Goal: Transaction & Acquisition: Purchase product/service

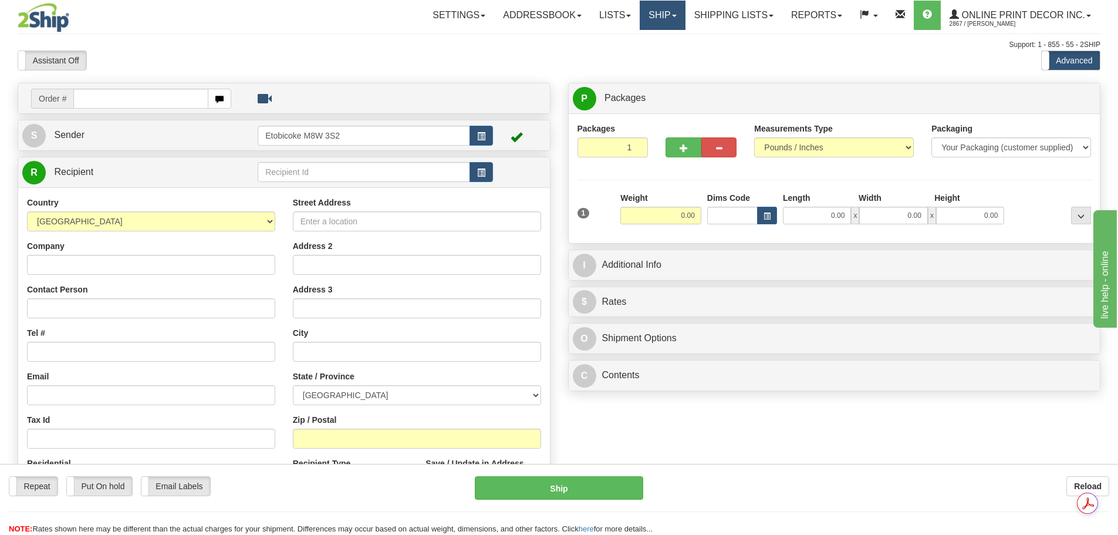
click at [665, 22] on link "Ship" at bounding box center [662, 15] width 45 height 29
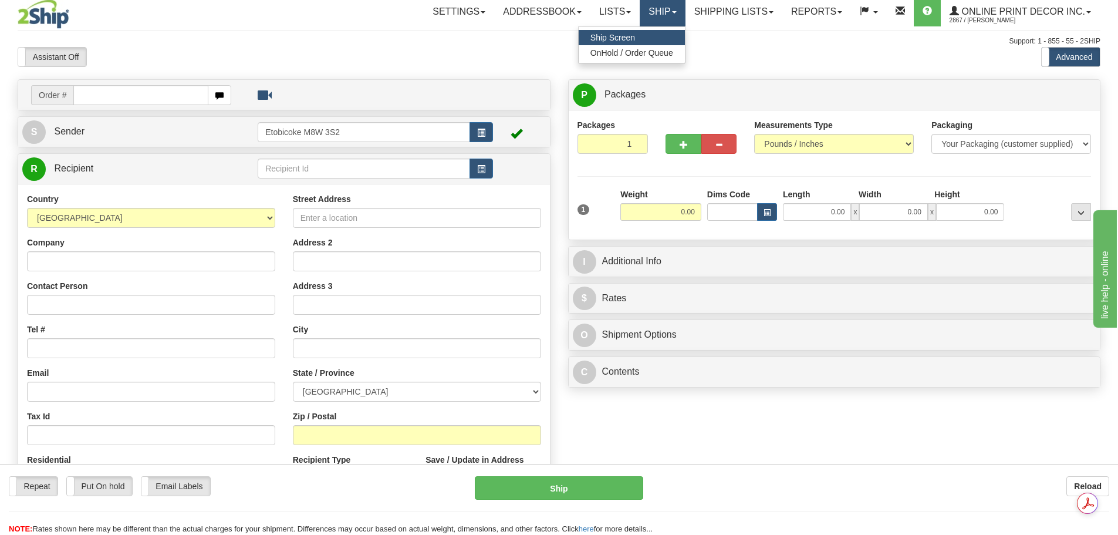
scroll to position [59, 0]
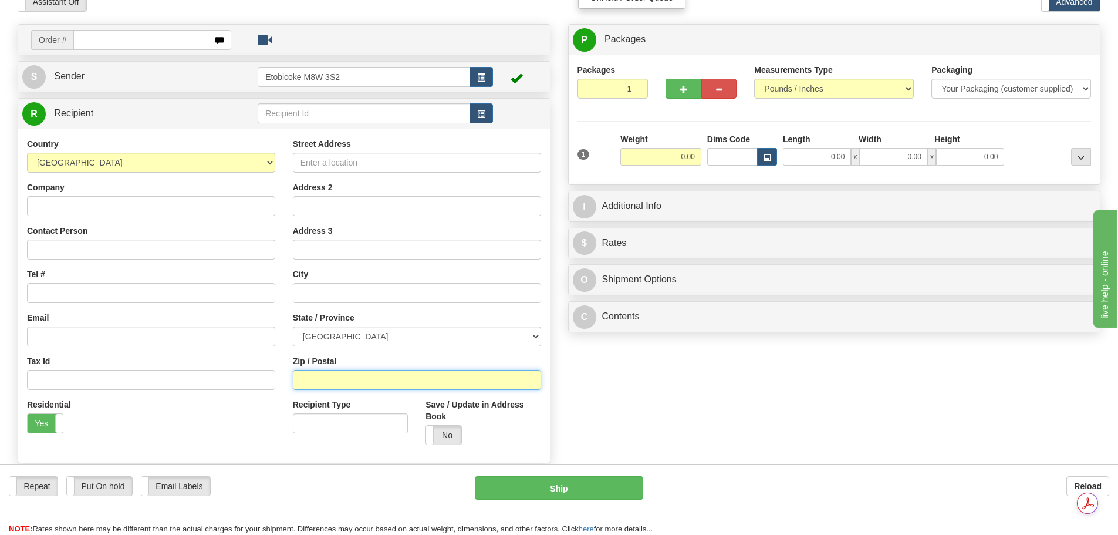
click at [331, 383] on input "Zip / Postal" at bounding box center [417, 380] width 248 height 20
paste input "V0H 1V7"
type input "V0H 1V7"
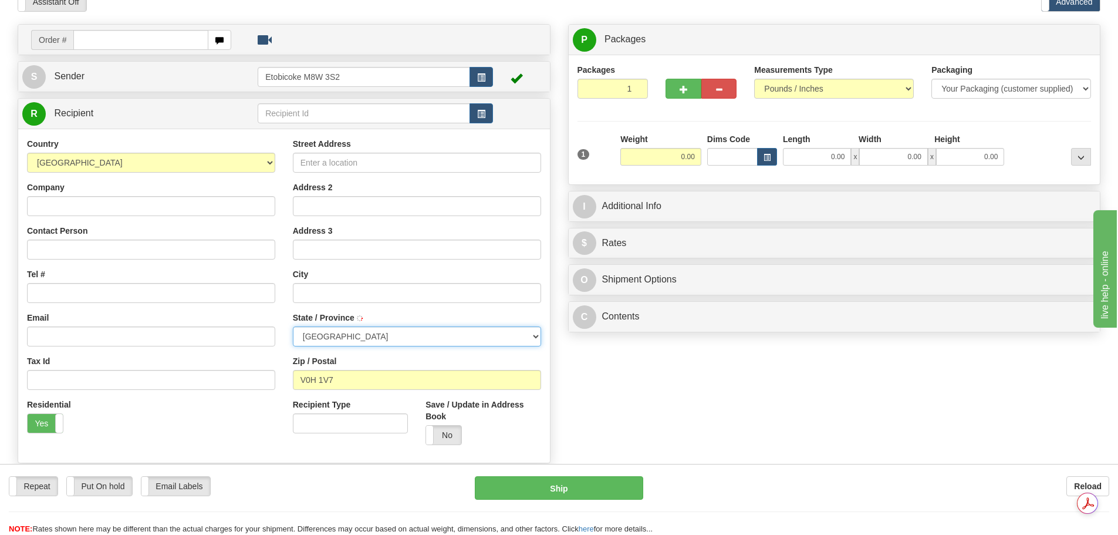
click at [393, 332] on select "[GEOGRAPHIC_DATA] [GEOGRAPHIC_DATA] [GEOGRAPHIC_DATA] [GEOGRAPHIC_DATA] [GEOGRA…" at bounding box center [417, 336] width 248 height 20
type input "OSOYOOS"
select select "BC"
click at [293, 326] on select "[GEOGRAPHIC_DATA] [GEOGRAPHIC_DATA] [GEOGRAPHIC_DATA] [GEOGRAPHIC_DATA] [GEOGRA…" at bounding box center [417, 336] width 248 height 20
click at [761, 157] on button "button" at bounding box center [767, 157] width 20 height 18
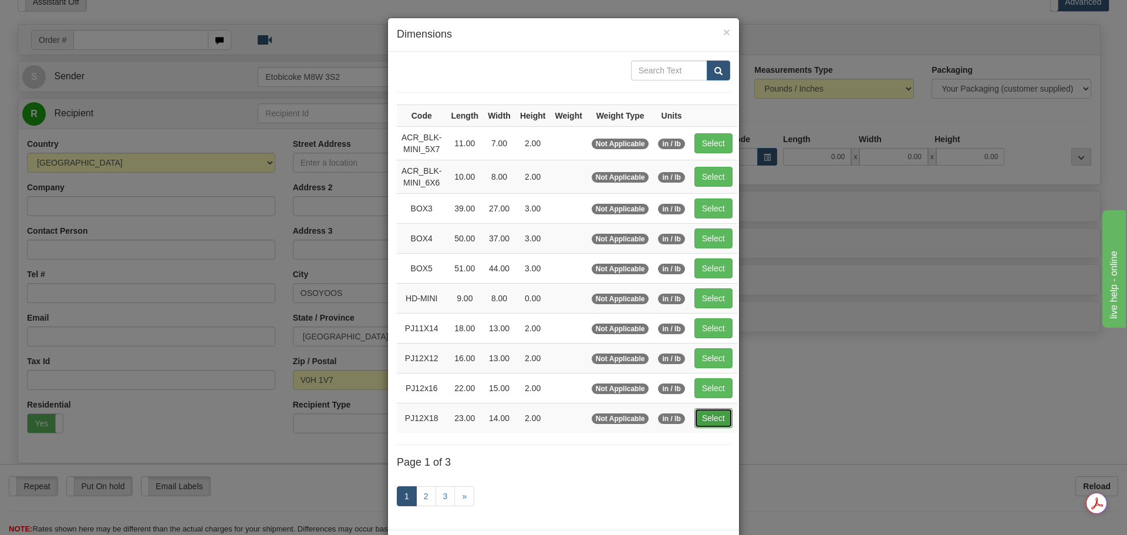
click at [698, 413] on button "Select" at bounding box center [713, 418] width 38 height 20
type input "PJ12X18"
type input "23.00"
type input "14.00"
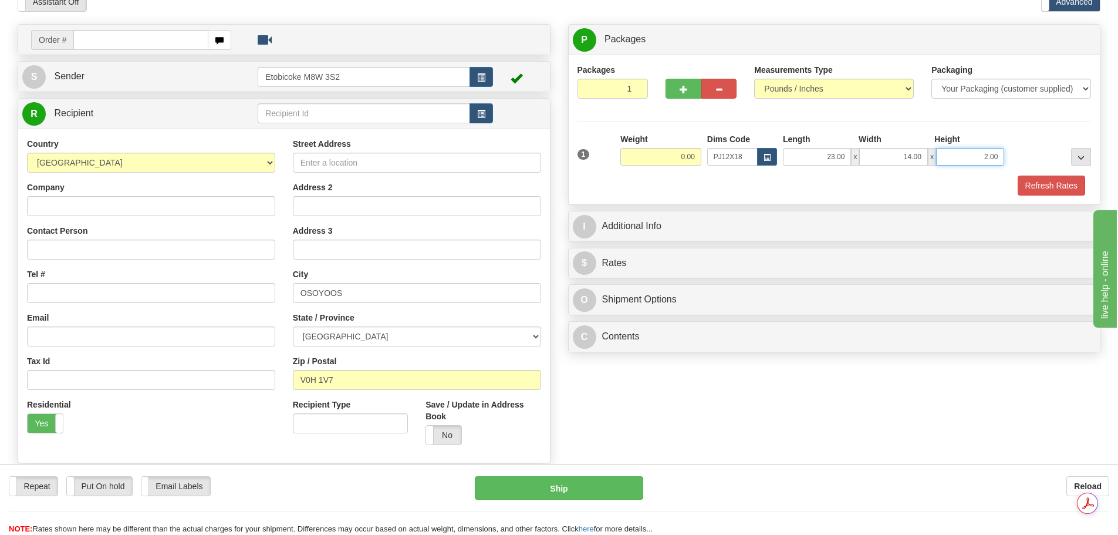
click at [984, 157] on input "2.00" at bounding box center [970, 157] width 68 height 18
type input "4.00"
click at [680, 156] on input "0.00" at bounding box center [660, 157] width 81 height 18
type input "7.00"
click at [1048, 194] on button "Refresh Rates" at bounding box center [1051, 185] width 67 height 20
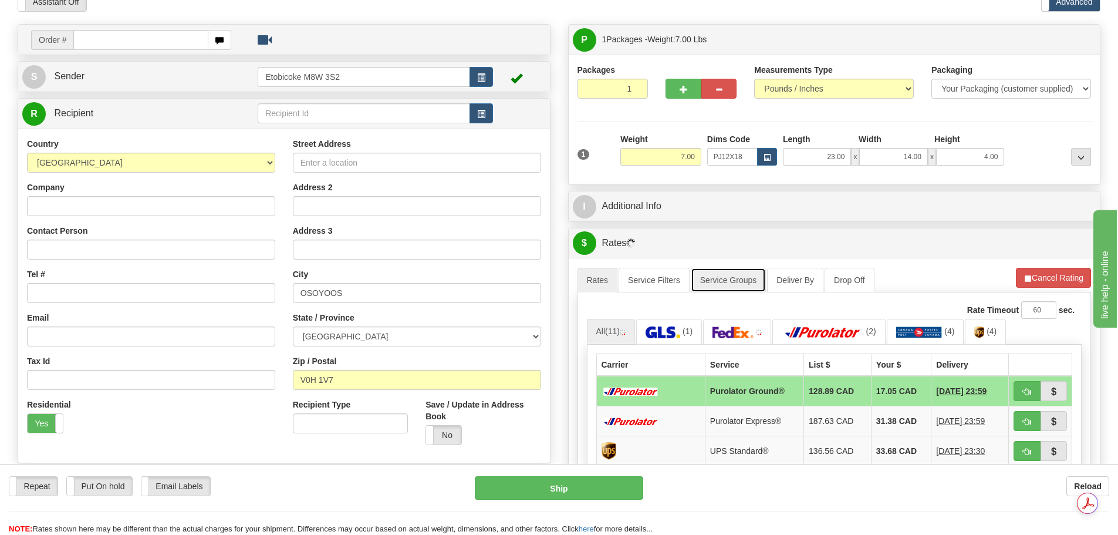
click at [745, 284] on link "Service Groups" at bounding box center [728, 280] width 75 height 25
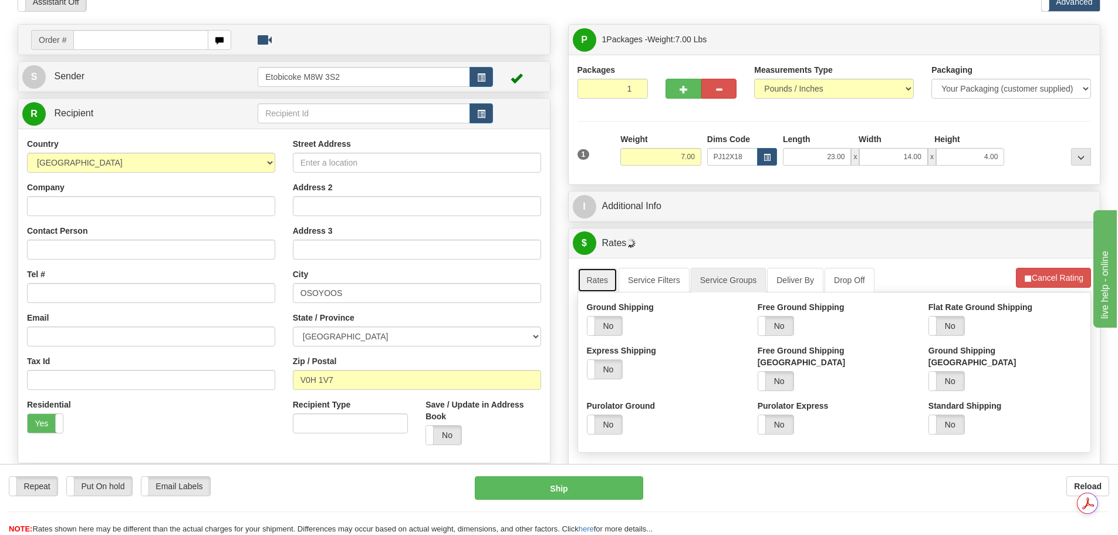
click at [600, 281] on link "Rates" at bounding box center [597, 280] width 40 height 25
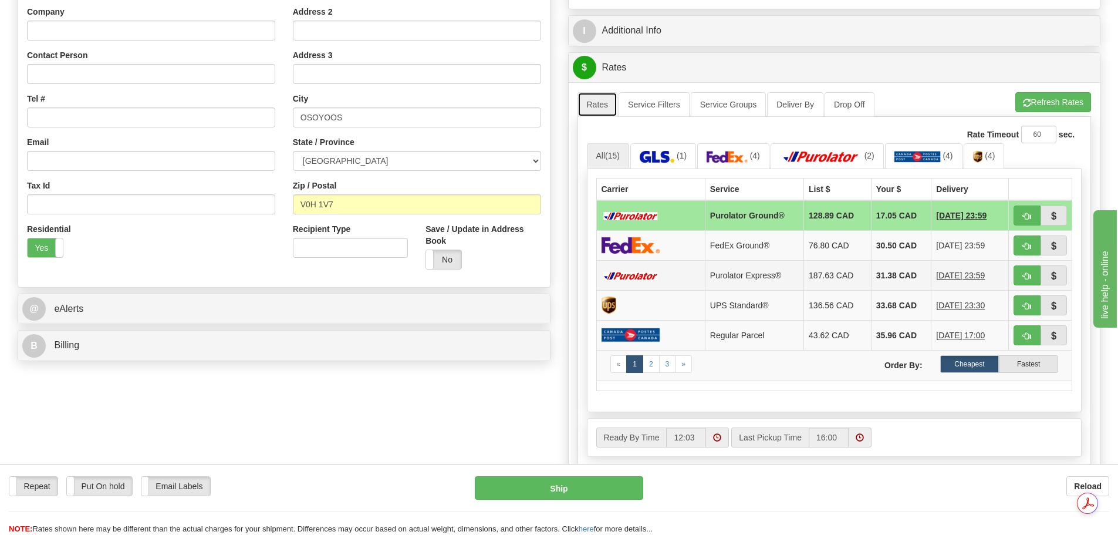
scroll to position [235, 0]
click at [656, 367] on link "2" at bounding box center [651, 363] width 17 height 18
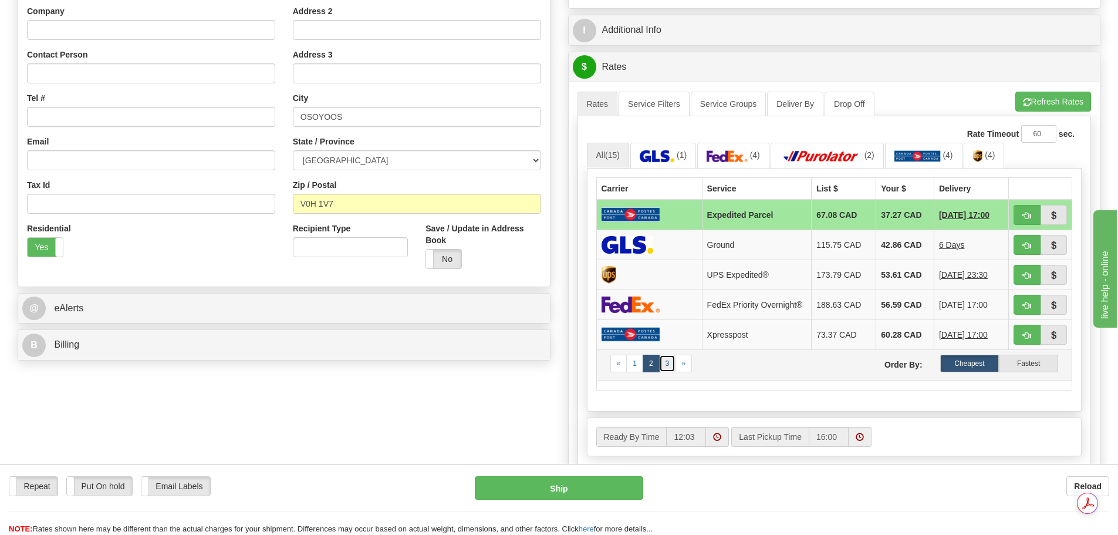
click at [668, 363] on link "3" at bounding box center [667, 363] width 17 height 18
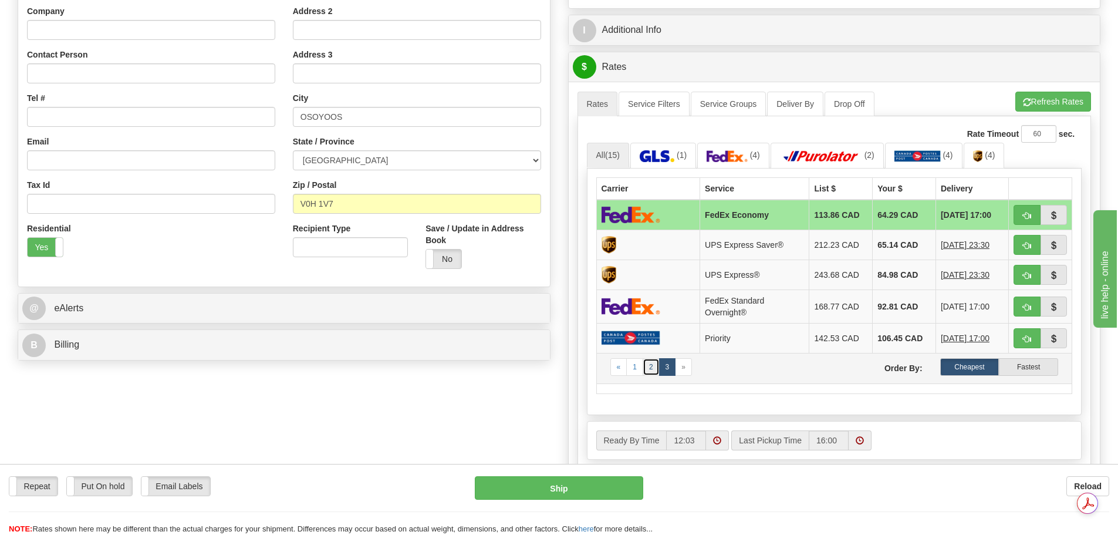
click at [647, 370] on link "2" at bounding box center [651, 367] width 17 height 18
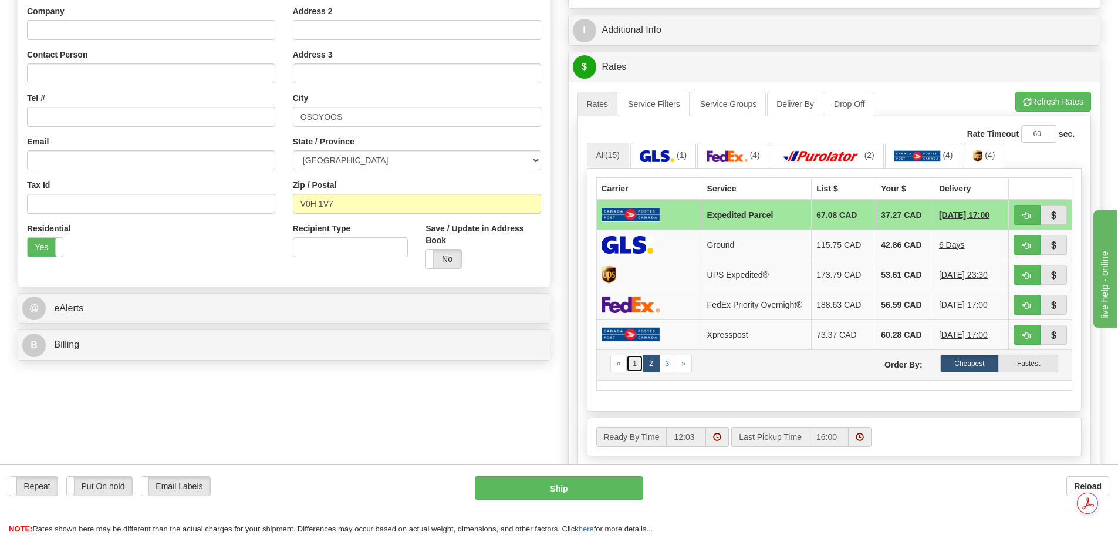
click at [634, 371] on link "1" at bounding box center [634, 363] width 17 height 18
